Goal: Transaction & Acquisition: Book appointment/travel/reservation

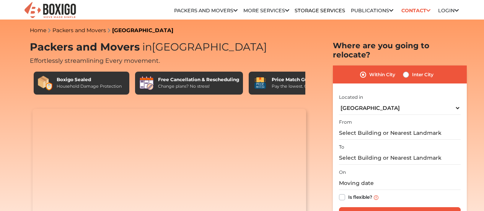
select select "[GEOGRAPHIC_DATA]"
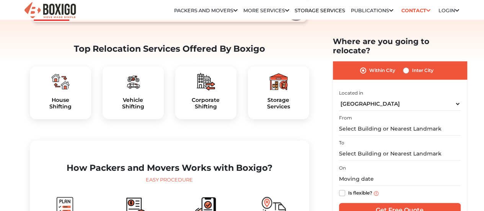
click at [53, 114] on div "House Shifting" at bounding box center [60, 92] width 61 height 53
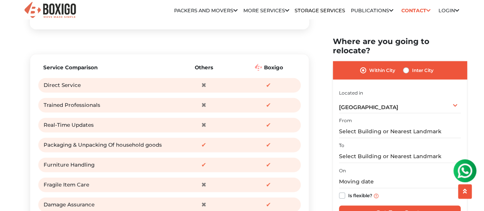
scroll to position [921, 0]
click at [181, 170] on div "✔" at bounding box center [203, 163] width 61 height 11
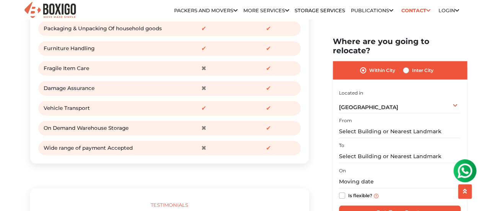
scroll to position [1037, 0]
click at [388, 125] on input "text" at bounding box center [400, 131] width 122 height 13
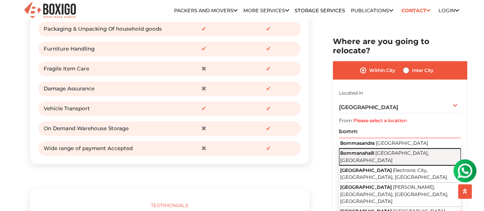
click at [376, 150] on span "[GEOGRAPHIC_DATA], [GEOGRAPHIC_DATA]" at bounding box center [384, 156] width 89 height 13
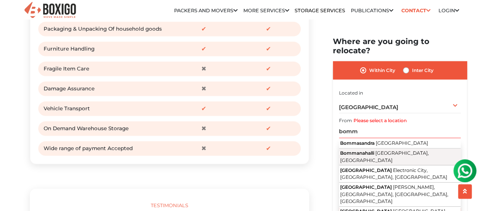
type input "Bommanahalli, [GEOGRAPHIC_DATA], [GEOGRAPHIC_DATA]"
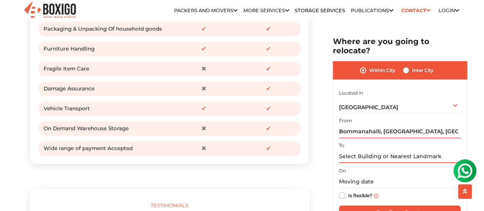
click at [366, 150] on input "text" at bounding box center [400, 156] width 122 height 13
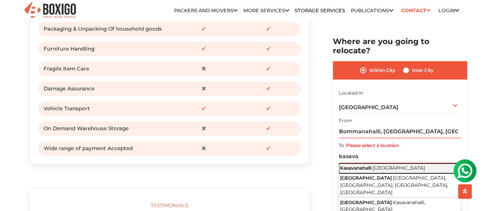
click at [370, 165] on span "Kasavanahalli" at bounding box center [355, 168] width 31 height 6
type input "Kasavanahalli, [GEOGRAPHIC_DATA]"
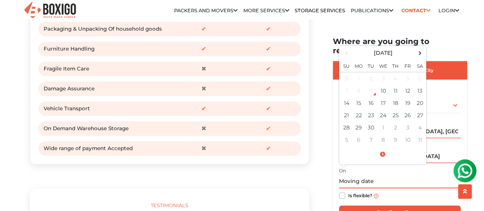
click at [363, 175] on input "text" at bounding box center [400, 181] width 122 height 13
click at [359, 97] on td "15" at bounding box center [359, 103] width 12 height 12
type input "[DATE] 12:00 AM"
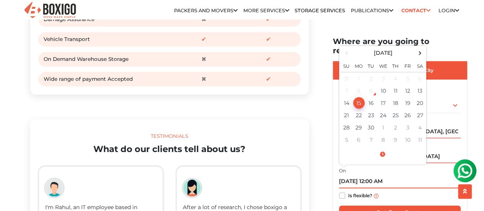
scroll to position [1116, 0]
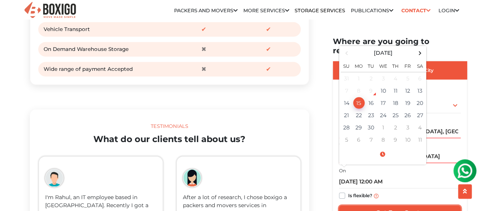
click at [411, 205] on input "Get Free Quote" at bounding box center [400, 212] width 122 height 15
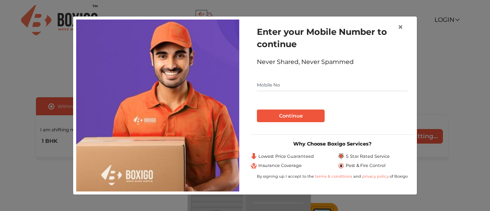
click at [361, 83] on input "text" at bounding box center [332, 85] width 151 height 12
type input "9113252322"
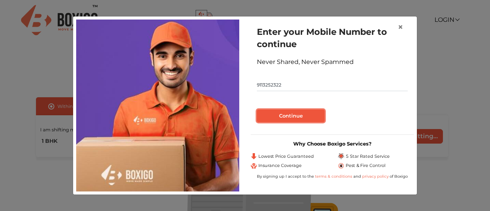
click at [296, 112] on button "Continue" at bounding box center [291, 115] width 68 height 13
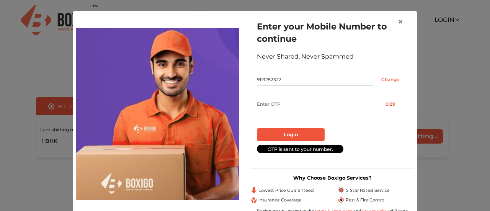
click at [284, 107] on input "text" at bounding box center [315, 104] width 116 height 12
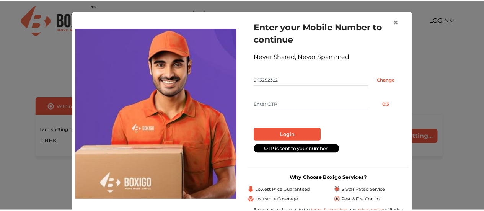
scroll to position [16, 0]
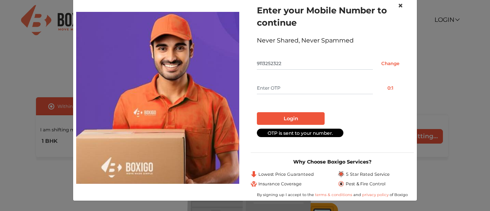
click at [398, 7] on span "×" at bounding box center [400, 5] width 5 height 11
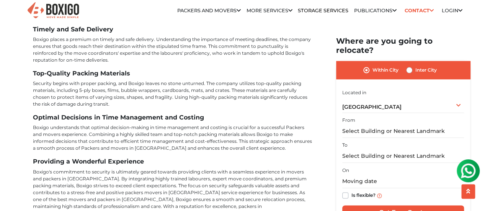
scroll to position [3301, 0]
